Goal: Check status: Check status

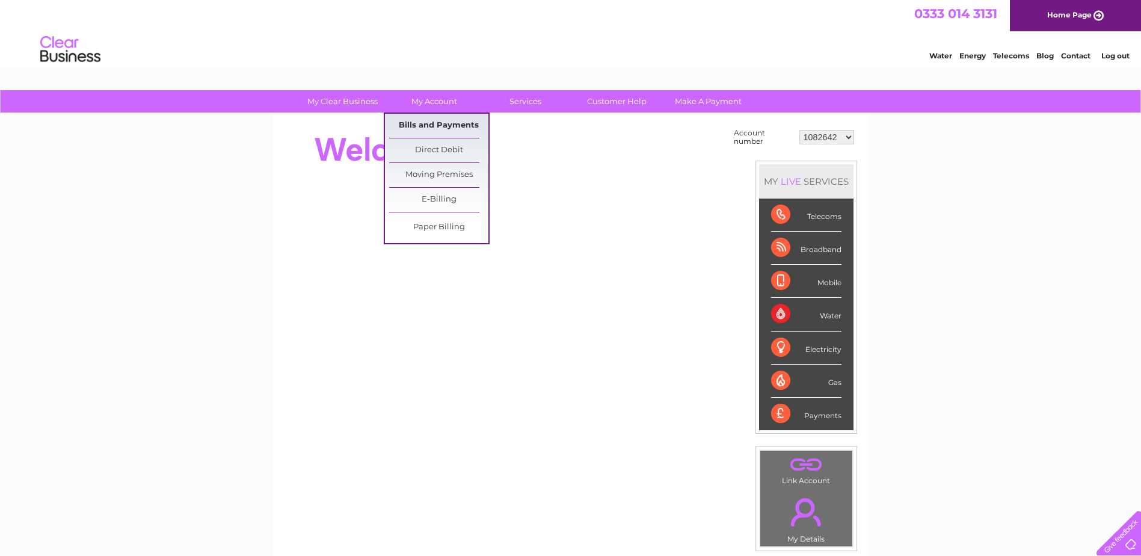
click at [438, 124] on link "Bills and Payments" at bounding box center [438, 126] width 99 height 24
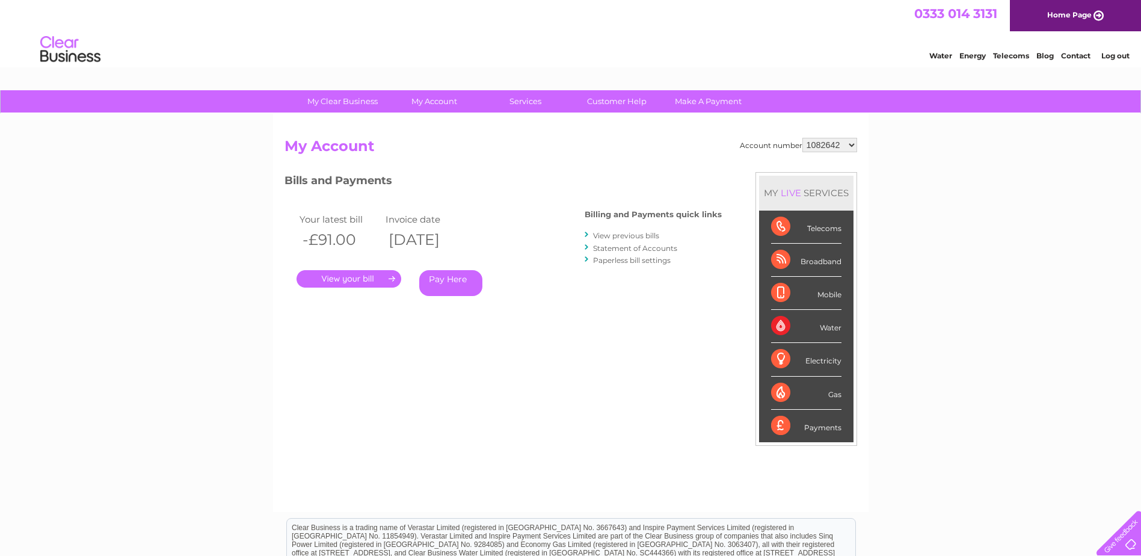
click at [852, 145] on select "1082642 30324115" at bounding box center [829, 145] width 55 height 14
click at [849, 147] on select "1082642 30324115" at bounding box center [829, 145] width 55 height 14
drag, startPoint x: 340, startPoint y: 398, endPoint x: 850, endPoint y: 147, distance: 568.3
click at [850, 147] on select "1082642 30324115" at bounding box center [829, 145] width 55 height 14
click at [851, 144] on select "1082642 30324115" at bounding box center [829, 145] width 55 height 14
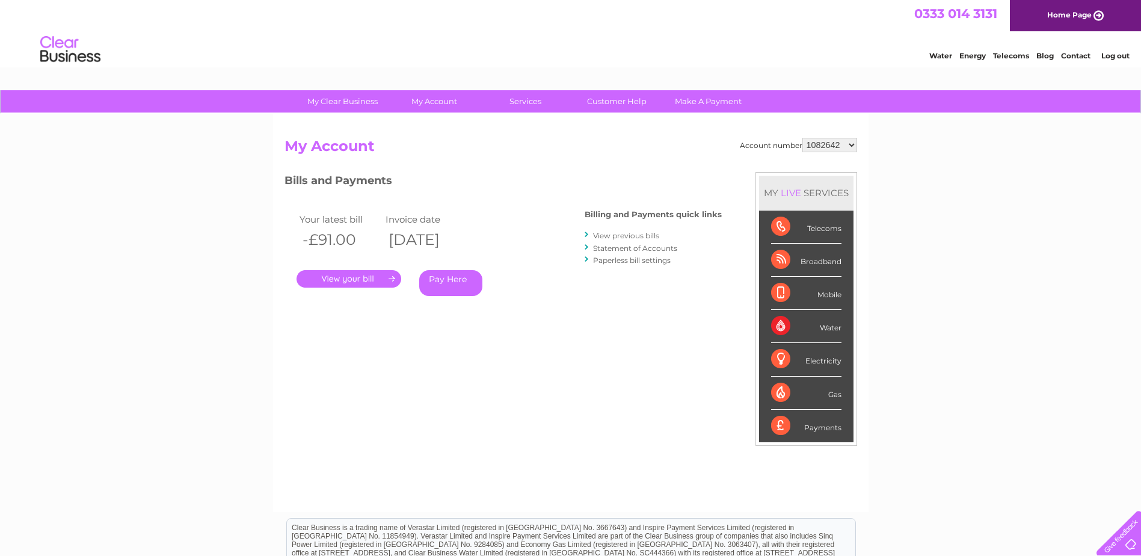
select select "30324115"
click at [803, 138] on select "1082642 30324115" at bounding box center [829, 145] width 55 height 14
